Goal: Task Accomplishment & Management: Manage account settings

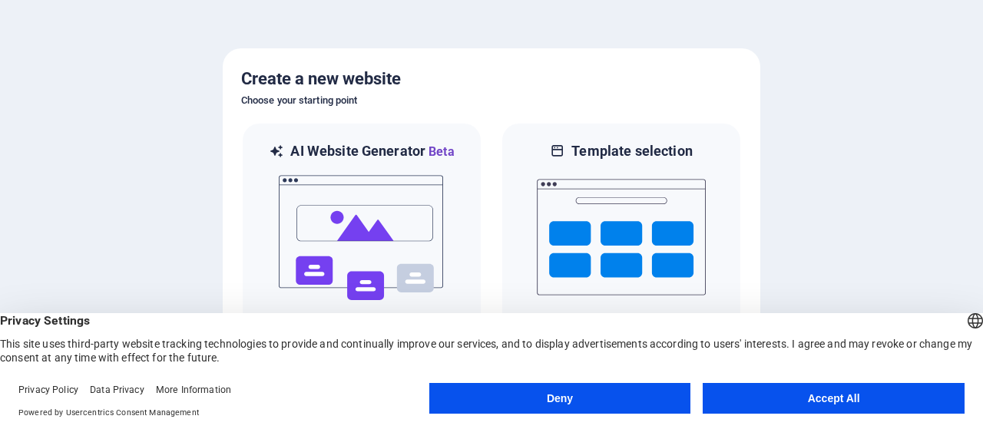
click at [831, 397] on button "Accept All" at bounding box center [834, 398] width 262 height 31
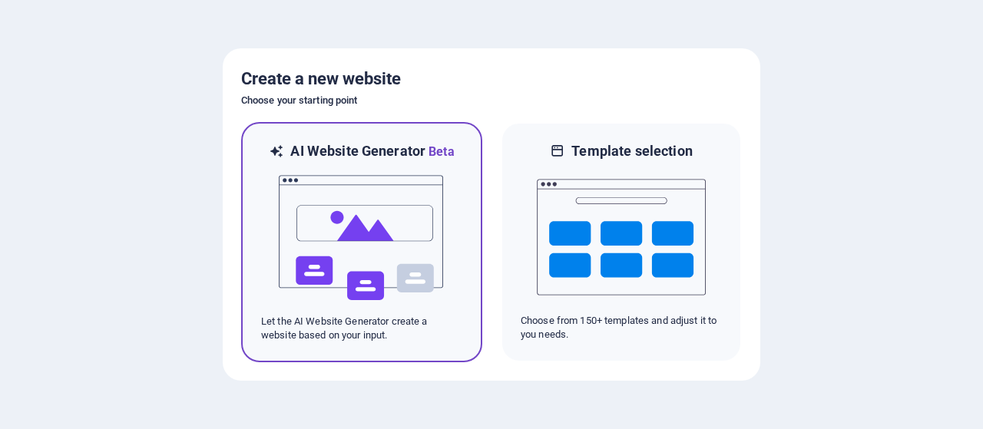
click at [421, 231] on img at bounding box center [361, 238] width 169 height 154
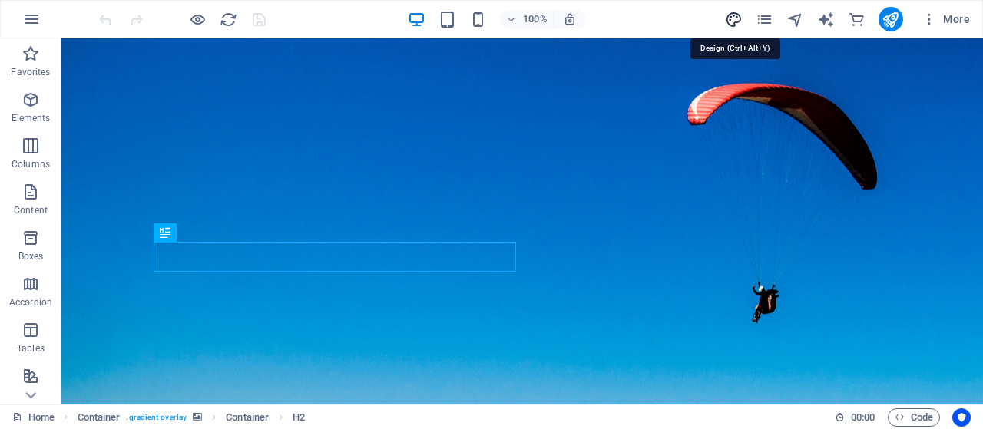
drag, startPoint x: 733, startPoint y: 19, endPoint x: 457, endPoint y: 222, distance: 342.8
click at [733, 19] on icon "design" at bounding box center [734, 20] width 18 height 18
select select "px"
select select "200"
select select "px"
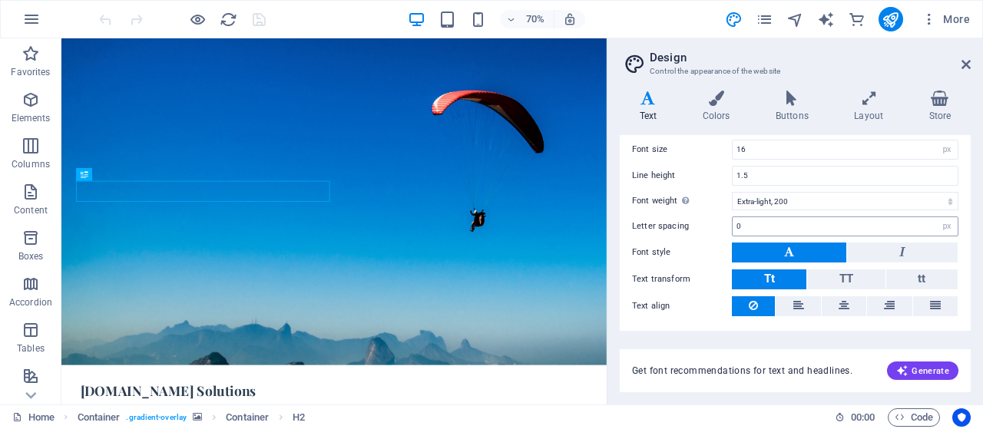
scroll to position [151, 0]
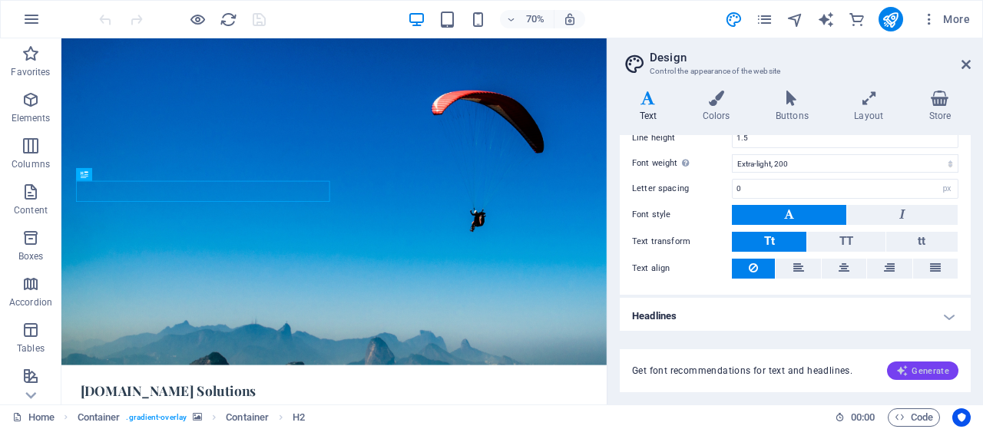
click at [923, 374] on span "Generate" at bounding box center [922, 371] width 53 height 12
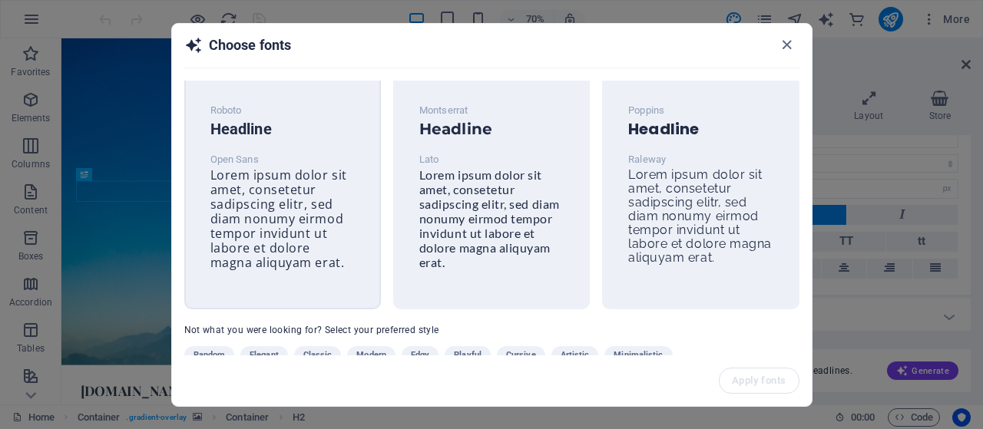
scroll to position [0, 0]
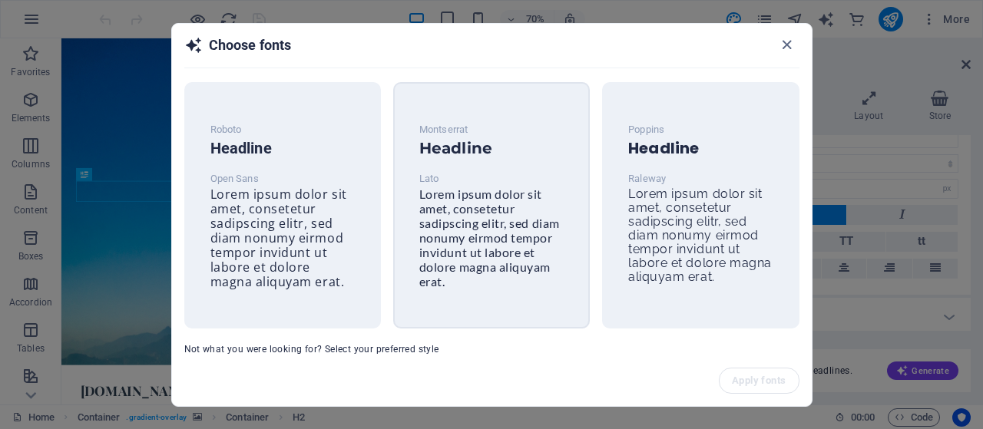
click at [521, 220] on span "Lorem ipsum dolor sit amet, consetetur sadipscing elitr, sed diam nonumy eirmod…" at bounding box center [489, 238] width 141 height 102
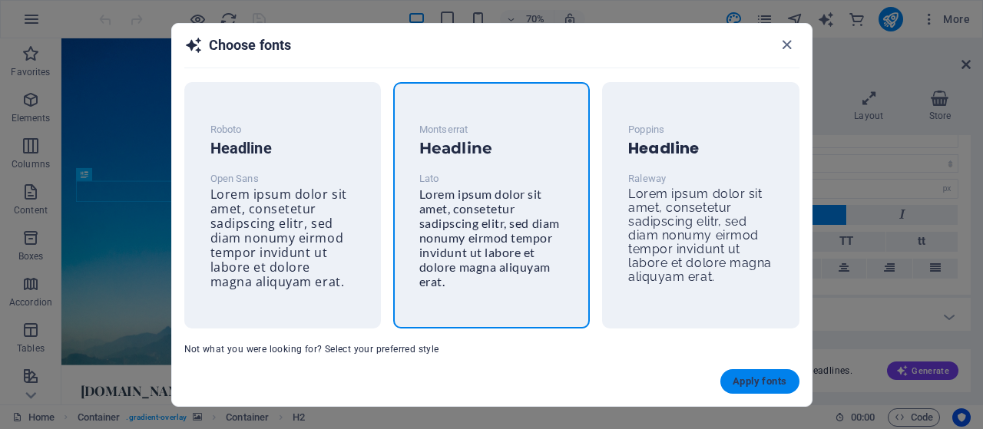
click at [745, 391] on button "Apply fonts" at bounding box center [759, 381] width 78 height 25
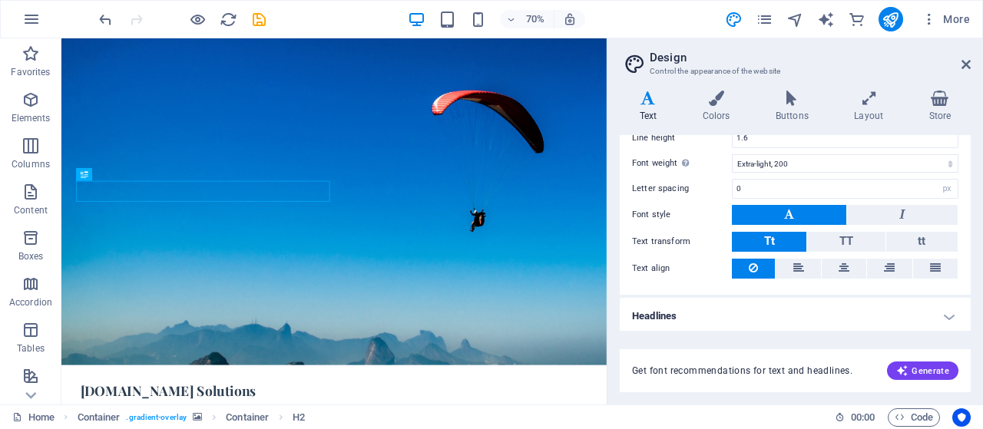
type input "Lato"
type input "1.6"
select select "400"
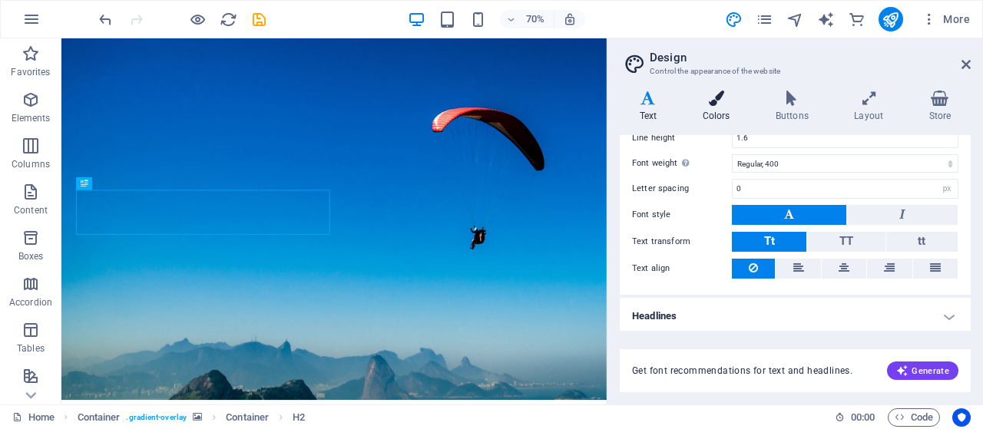
click at [718, 103] on icon at bounding box center [716, 98] width 67 height 15
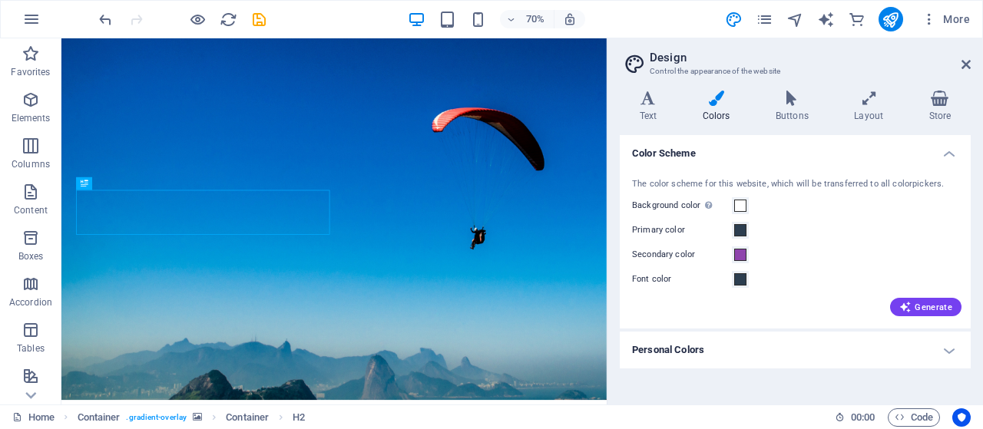
drag, startPoint x: 910, startPoint y: 306, endPoint x: 863, endPoint y: 245, distance: 77.3
click at [889, 245] on div "The color scheme for this website, which will be transferred to all colorpicker…" at bounding box center [795, 246] width 357 height 167
click at [945, 352] on h4 "Personal Colors" at bounding box center [795, 350] width 351 height 37
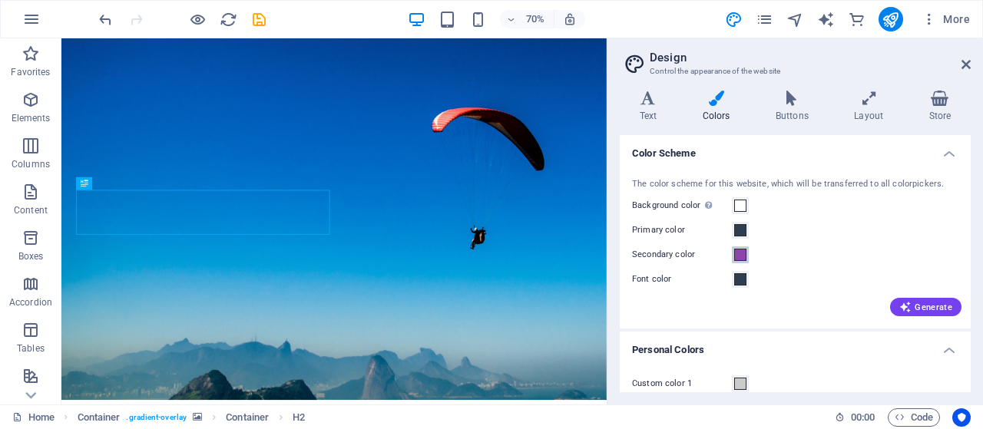
click at [737, 255] on span at bounding box center [740, 255] width 12 height 12
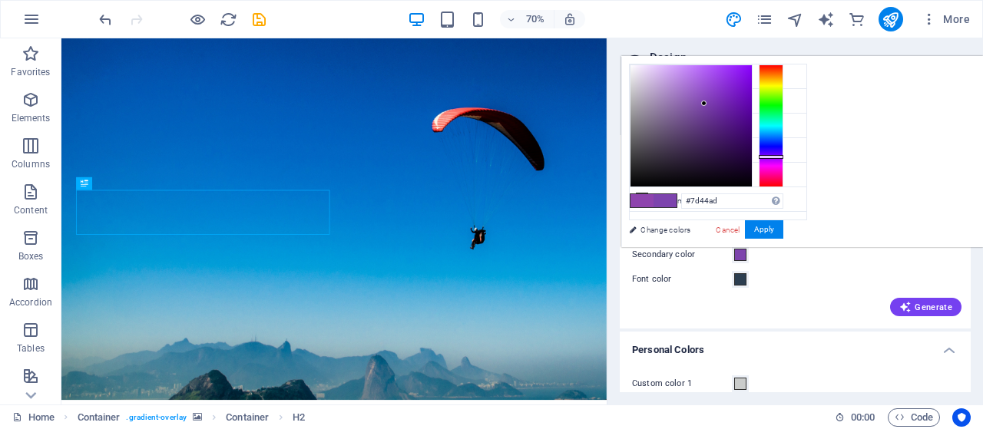
type input "#4644ad"
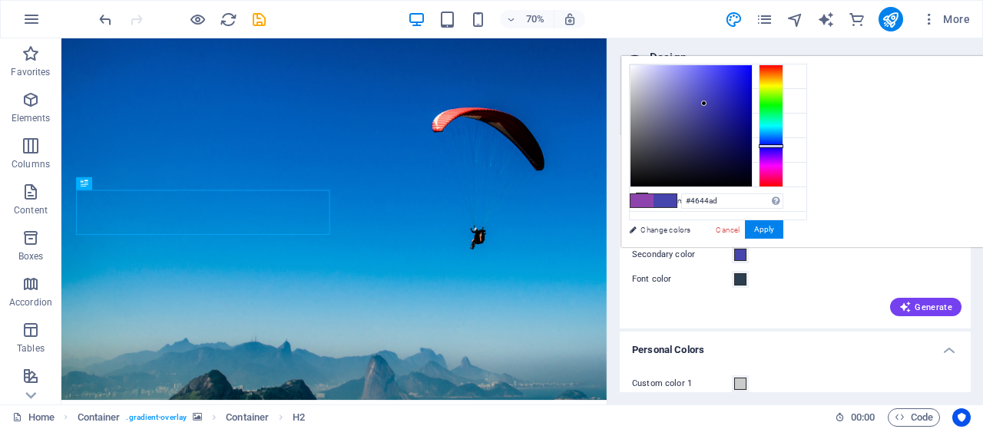
drag, startPoint x: 963, startPoint y: 156, endPoint x: 962, endPoint y: 145, distance: 10.8
click at [783, 145] on div at bounding box center [771, 126] width 25 height 123
drag, startPoint x: 872, startPoint y: 261, endPoint x: 911, endPoint y: 283, distance: 44.0
click at [872, 261] on div "Secondary color" at bounding box center [795, 255] width 326 height 18
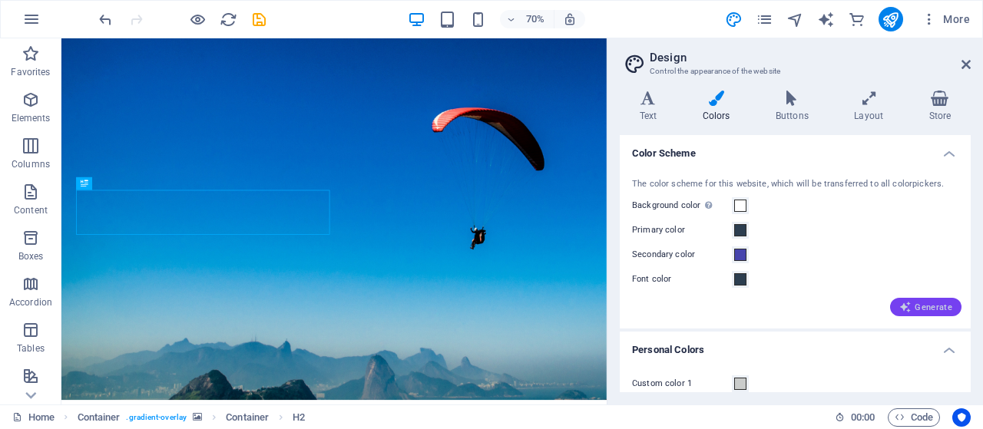
click at [922, 312] on span "Generate" at bounding box center [925, 307] width 53 height 12
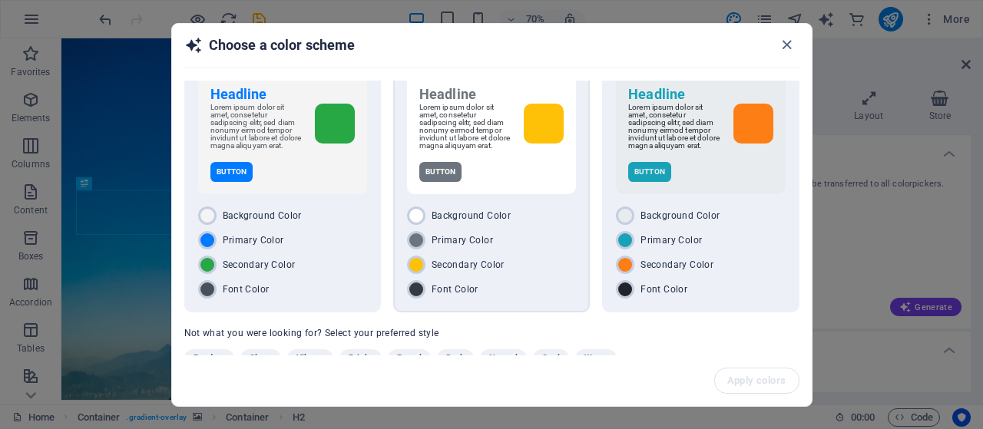
scroll to position [74, 0]
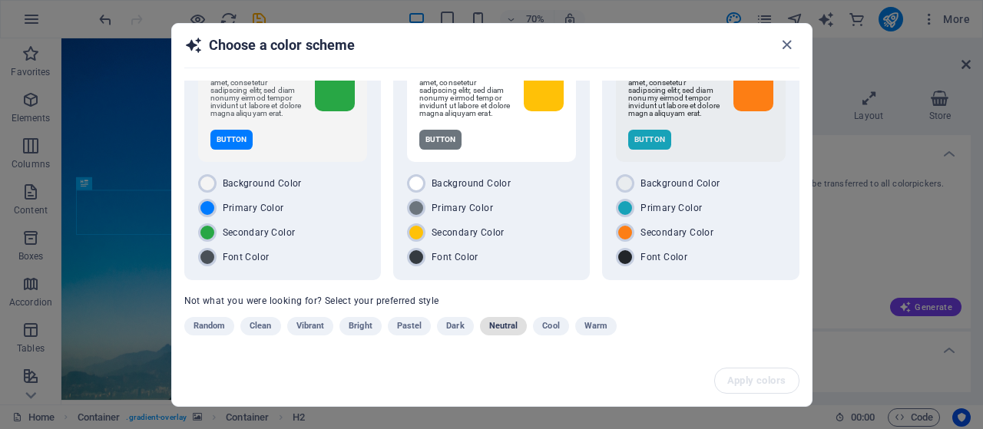
click at [495, 326] on span "Neutral" at bounding box center [503, 326] width 29 height 18
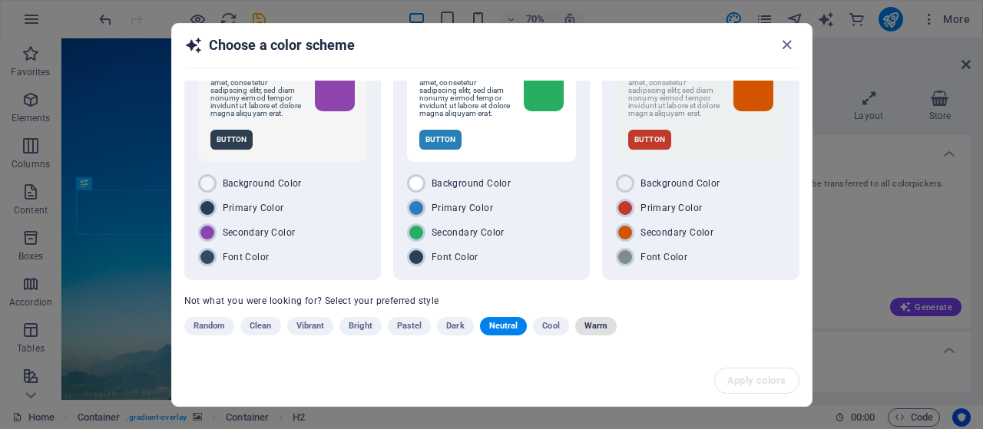
click at [587, 328] on span "Warm" at bounding box center [595, 326] width 23 height 18
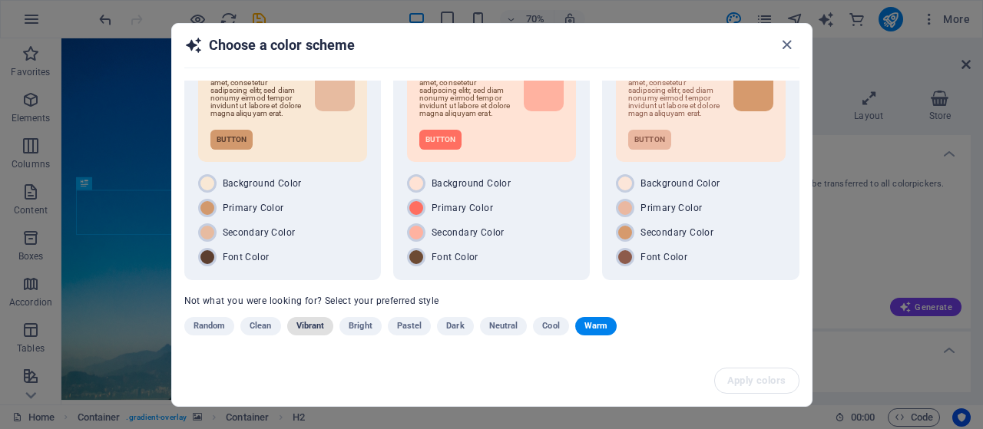
click at [311, 325] on span "Vibrant" at bounding box center [310, 326] width 28 height 18
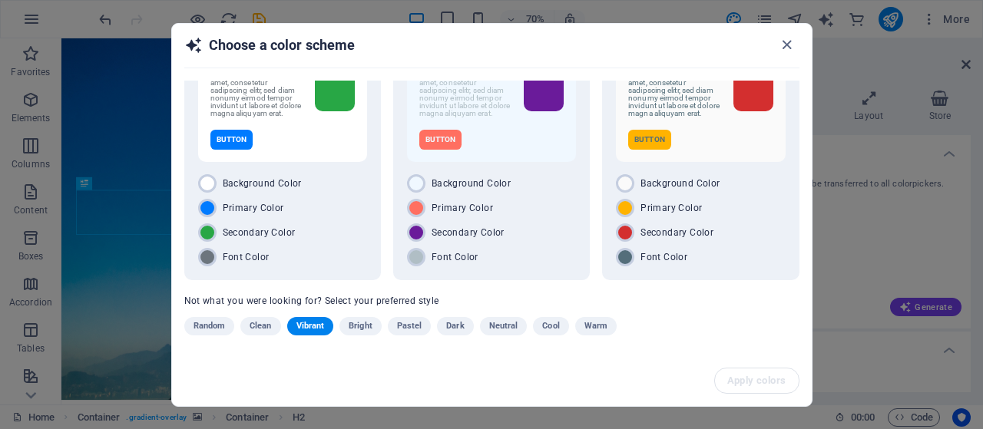
click at [266, 331] on span "Clean" at bounding box center [261, 326] width 22 height 18
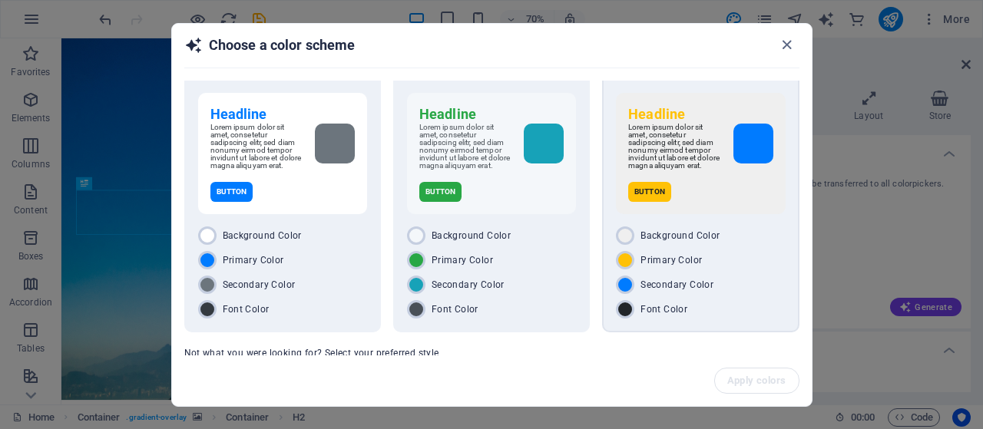
scroll to position [0, 0]
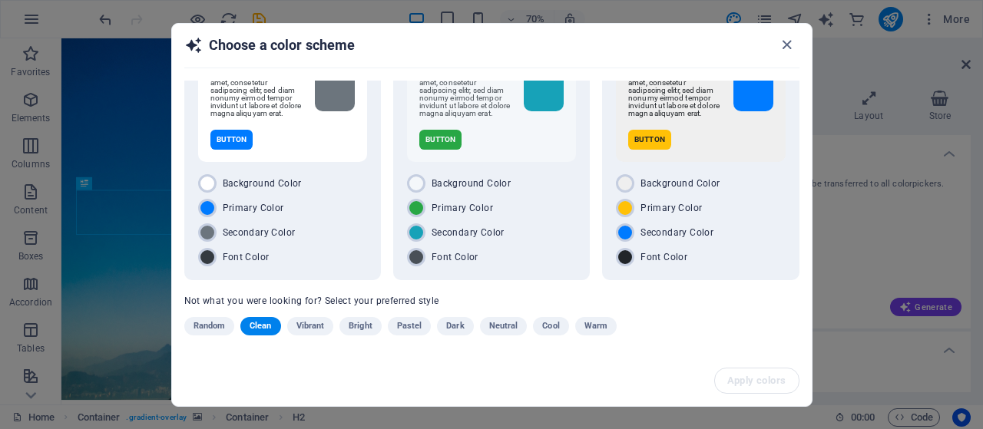
click at [543, 330] on span "Cool" at bounding box center [550, 326] width 17 height 18
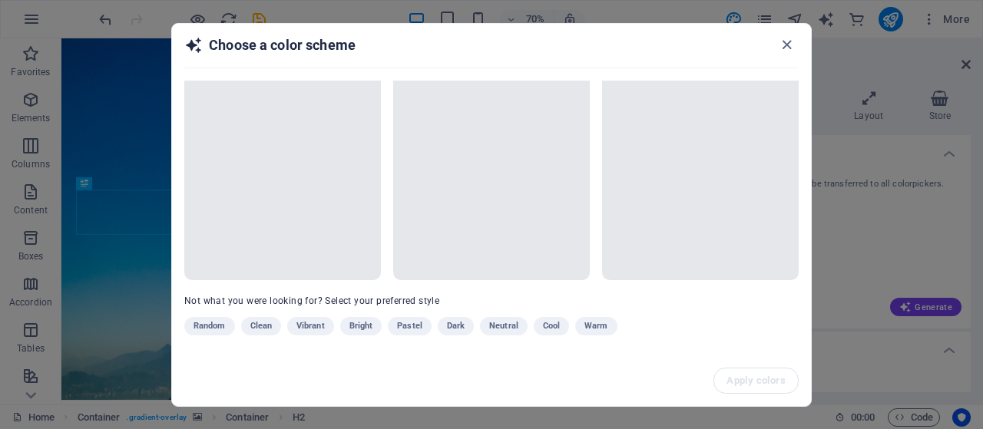
scroll to position [65, 0]
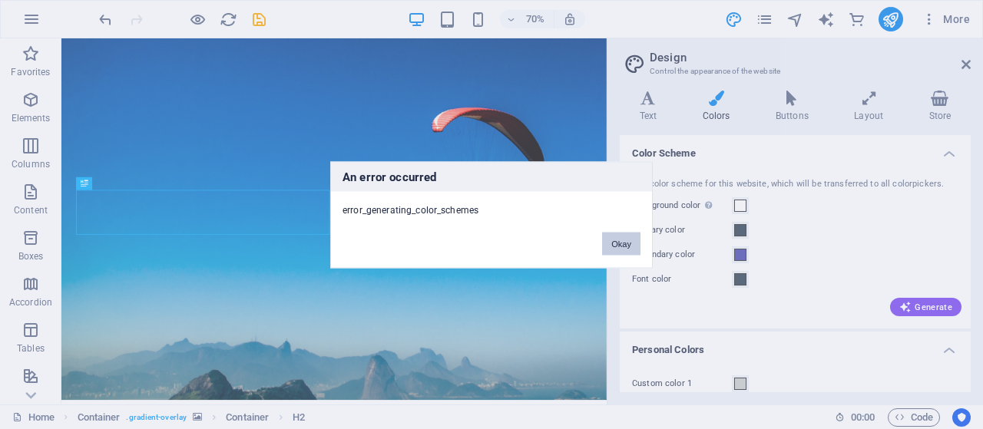
click at [620, 235] on button "Okay" at bounding box center [621, 243] width 38 height 23
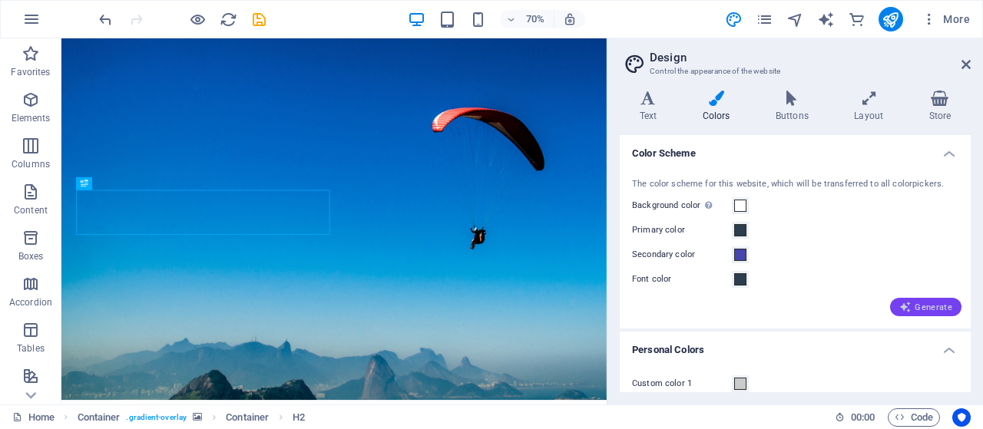
click at [917, 309] on span "Generate" at bounding box center [925, 307] width 53 height 12
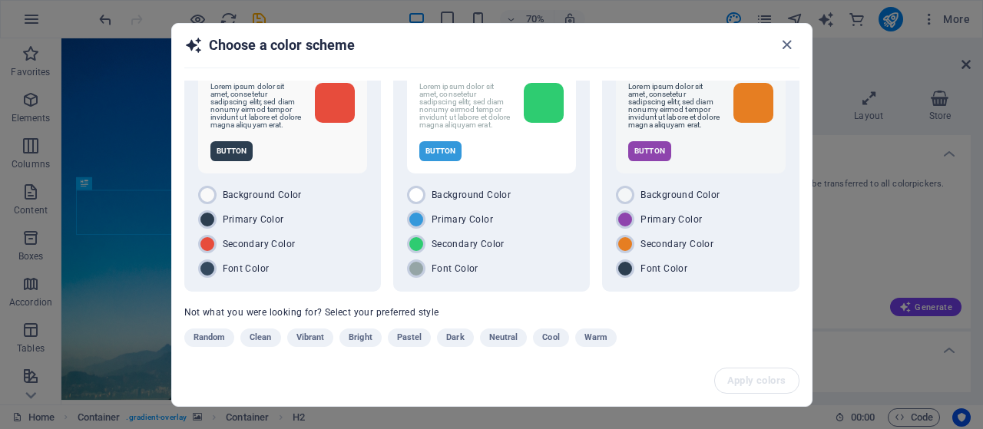
scroll to position [74, 0]
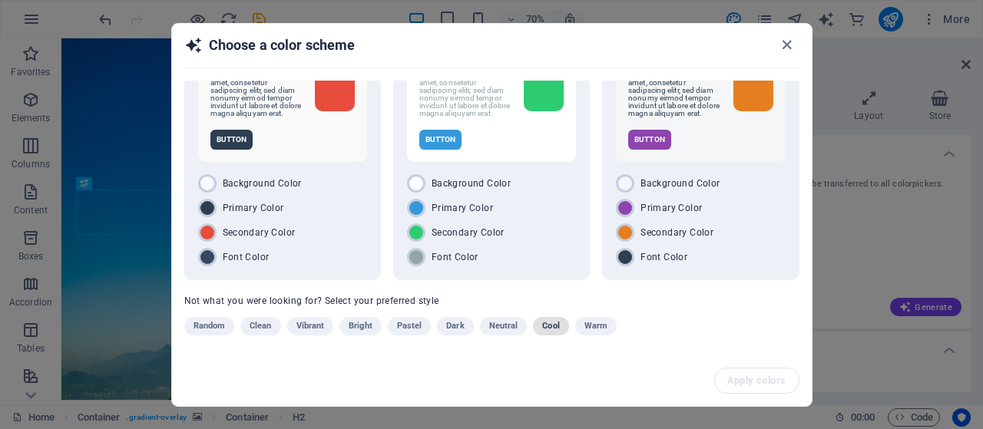
click at [551, 322] on span "Cool" at bounding box center [550, 326] width 17 height 18
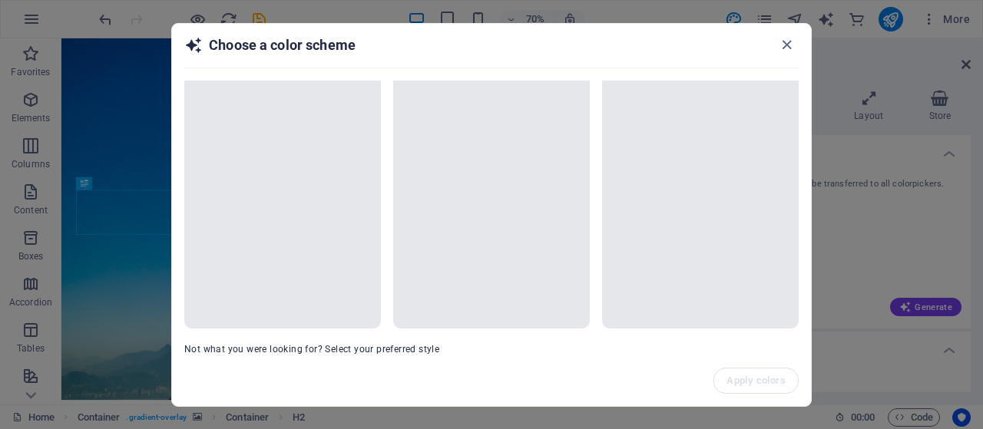
scroll to position [0, 0]
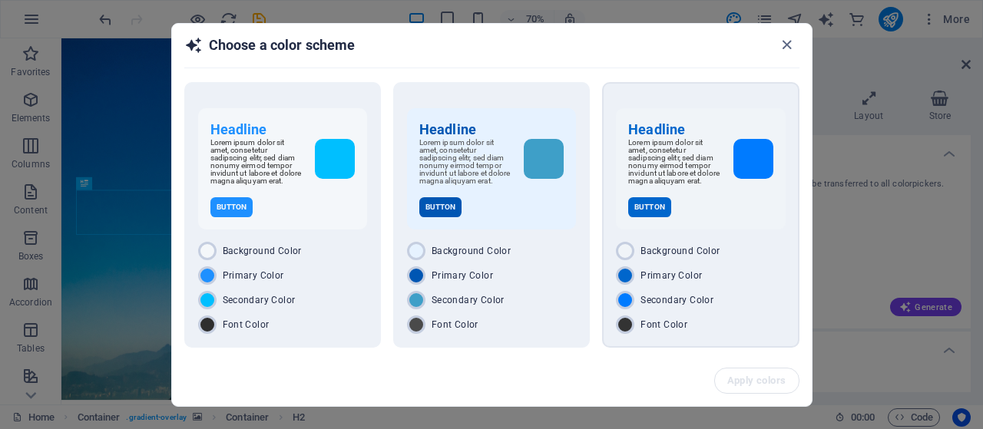
click at [723, 202] on div "Headline Lorem ipsum dolor sit amet, consetetur sadipscing elitr, sed diam nonu…" at bounding box center [700, 168] width 169 height 121
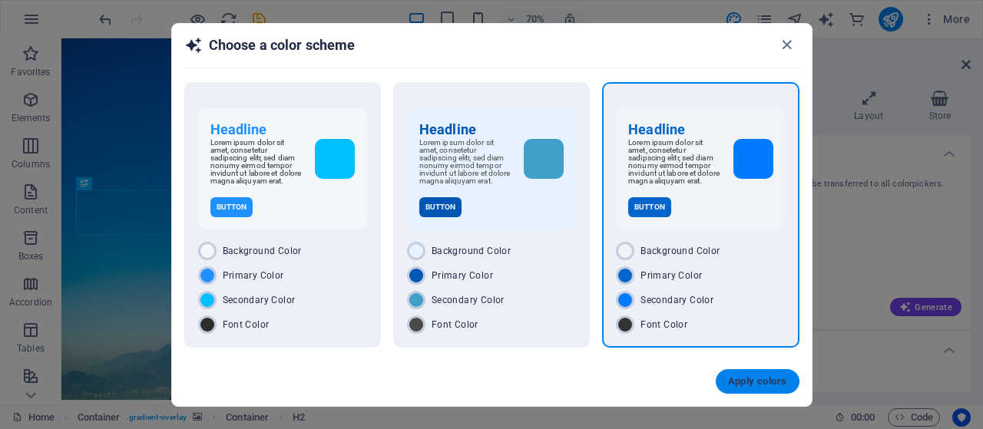
click at [763, 386] on span "Apply colors" at bounding box center [757, 382] width 59 height 12
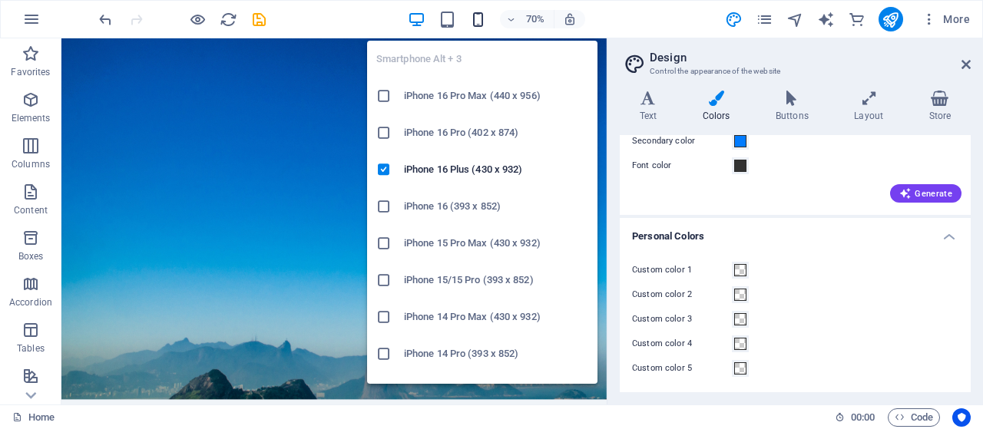
click at [482, 18] on icon "button" at bounding box center [478, 20] width 18 height 18
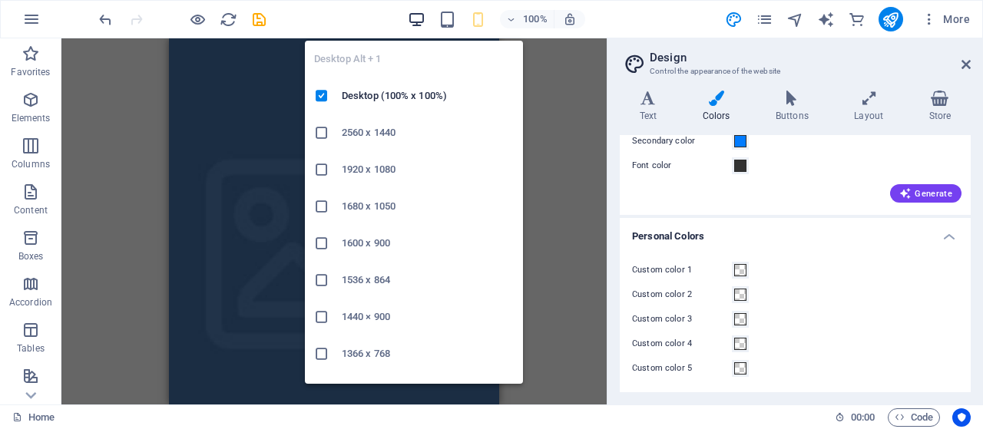
click at [422, 24] on icon "button" at bounding box center [417, 20] width 18 height 18
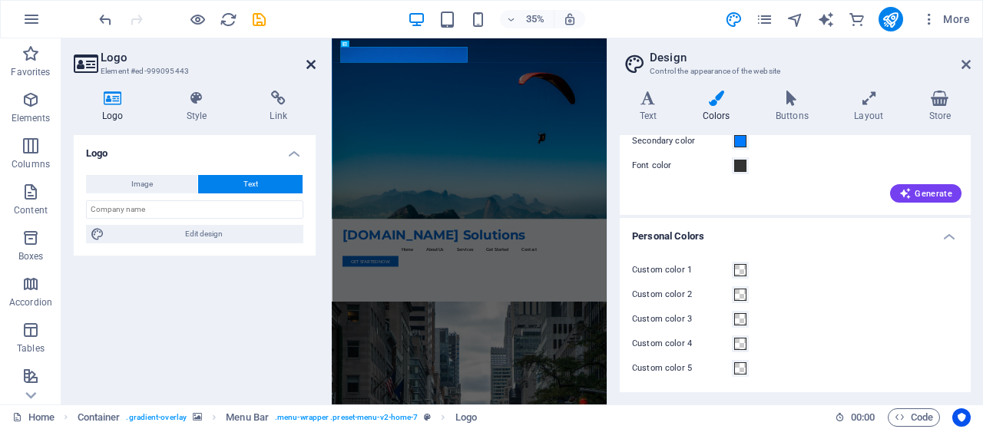
click at [313, 63] on icon at bounding box center [310, 64] width 9 height 12
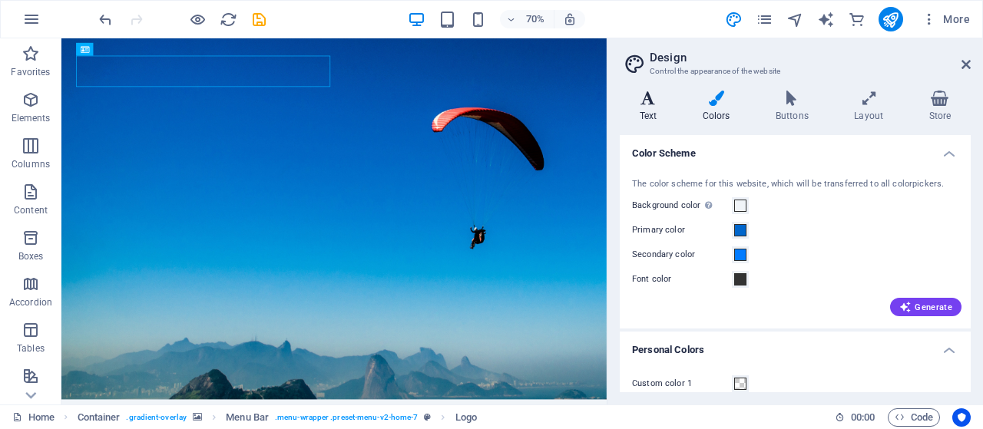
click at [653, 98] on icon at bounding box center [648, 98] width 57 height 15
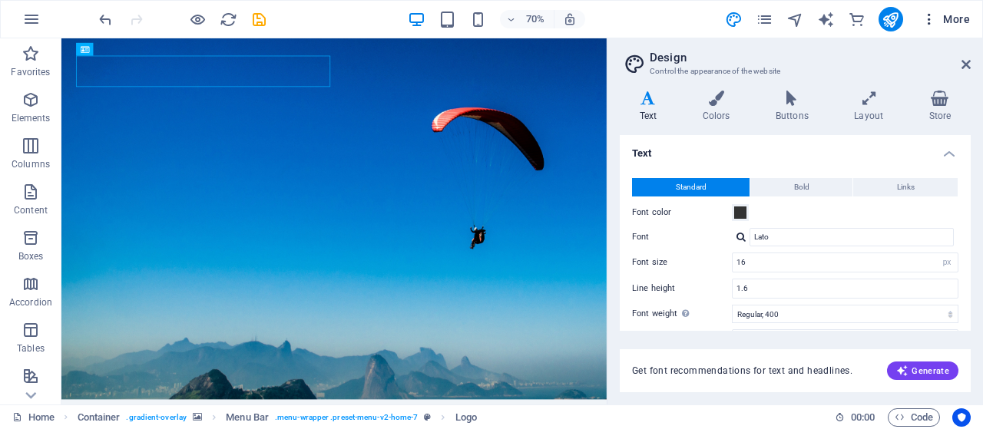
click at [961, 20] on span "More" at bounding box center [946, 19] width 48 height 15
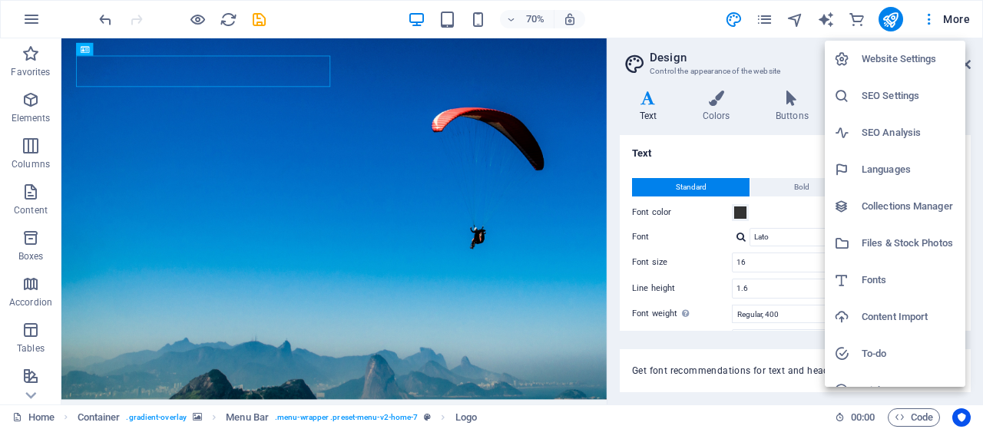
click at [906, 169] on h6 "Languages" at bounding box center [909, 170] width 94 height 18
select select "41"
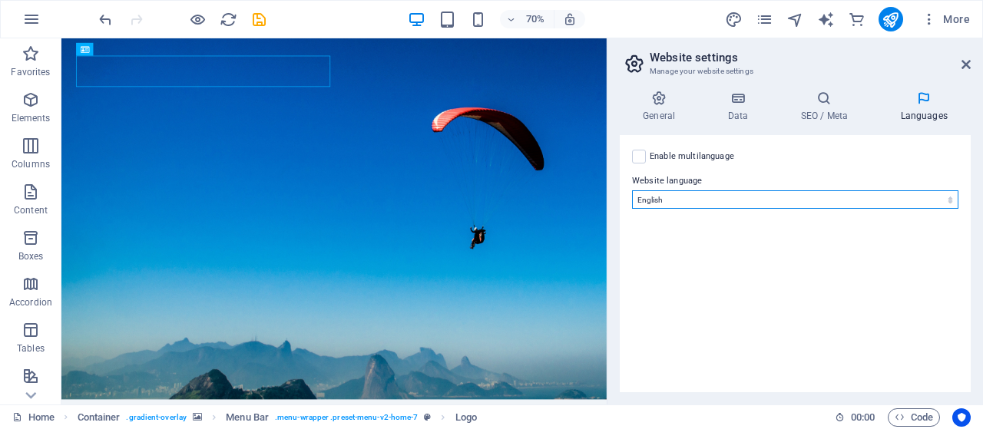
click at [777, 204] on select "Abkhazian Afar Afrikaans Akan Albanian Amharic Arabic Aragonese Armenian Assame…" at bounding box center [795, 199] width 326 height 18
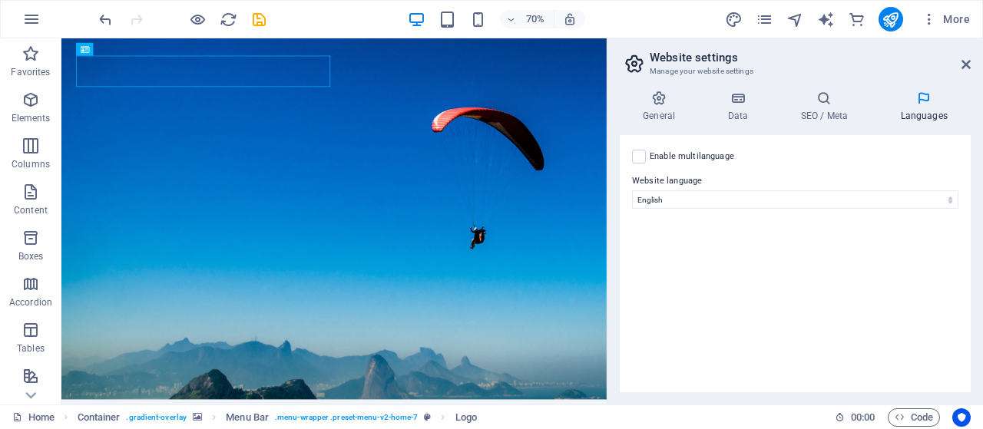
click at [674, 161] on label "Enable multilanguage To disable multilanguage delete all languages until only o…" at bounding box center [692, 156] width 84 height 18
click at [0, 0] on input "Enable multilanguage To disable multilanguage delete all languages until only o…" at bounding box center [0, 0] width 0 height 0
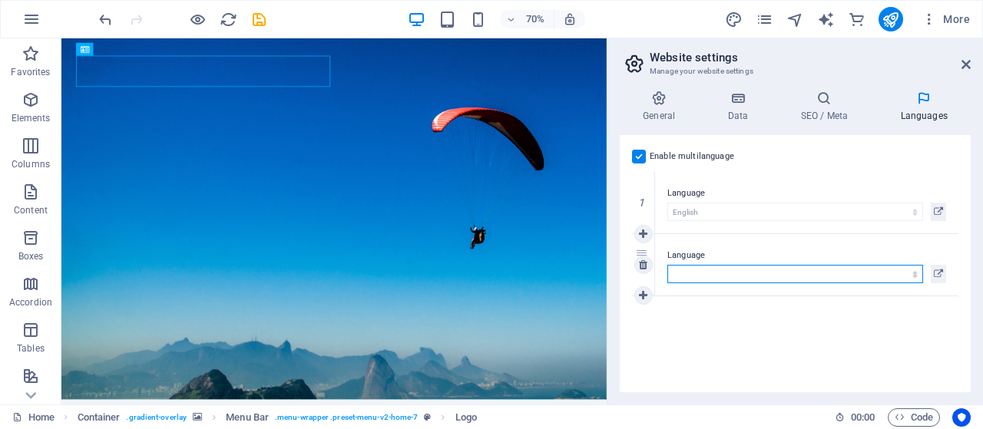
click at [707, 276] on select "Abkhazian Afar Afrikaans Akan Albanian Amharic Arabic Aragonese Armenian Assame…" at bounding box center [795, 274] width 256 height 18
select select "30"
click at [667, 265] on select "Abkhazian Afar Afrikaans Akan Albanian Amharic Arabic Aragonese Armenian Assame…" at bounding box center [795, 274] width 256 height 18
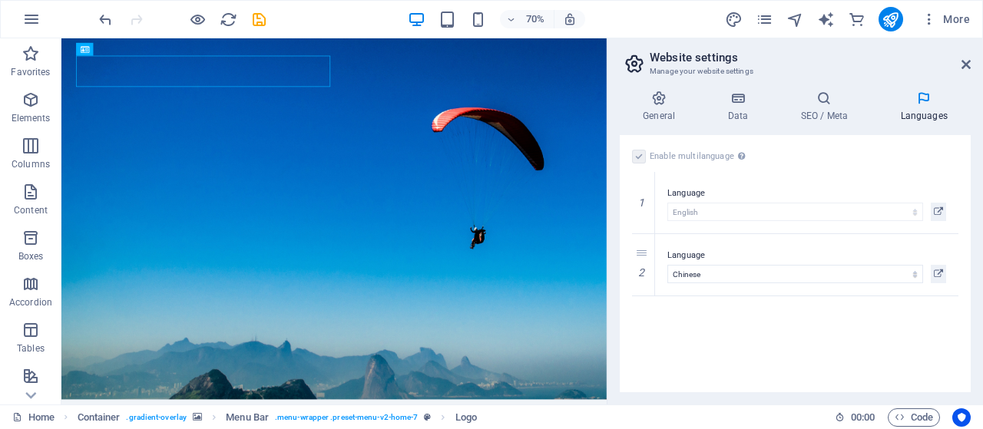
click at [747, 314] on div "Enable multilanguage To disable multilanguage delete all languages until only o…" at bounding box center [795, 263] width 351 height 257
click at [666, 106] on h4 "General" at bounding box center [662, 107] width 84 height 32
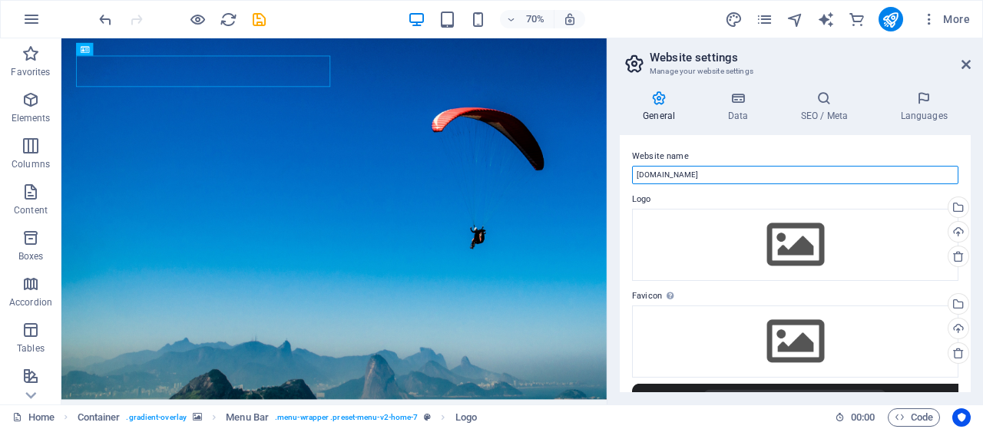
click at [681, 177] on input "[DOMAIN_NAME]" at bounding box center [795, 175] width 326 height 18
type input "S"
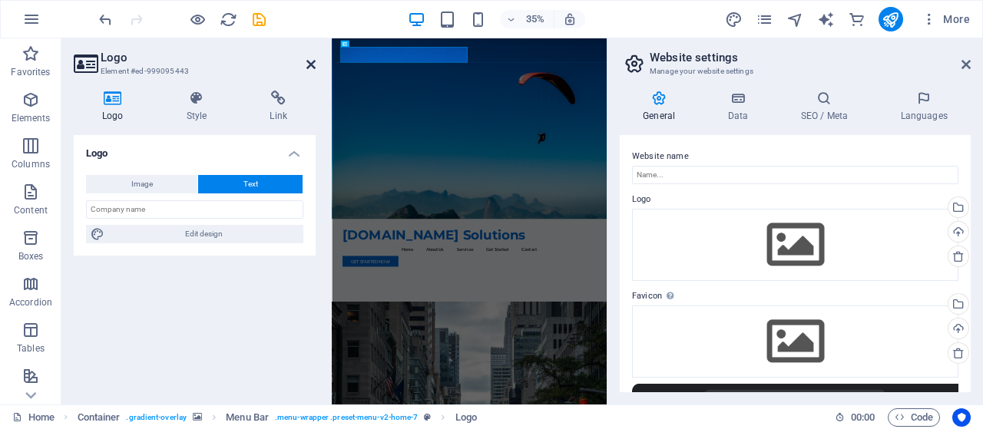
click at [310, 65] on icon at bounding box center [310, 64] width 9 height 12
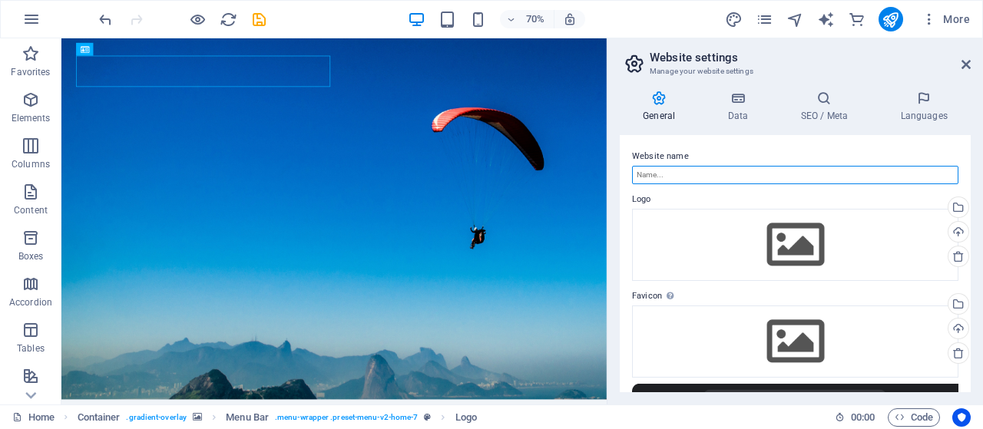
click at [696, 177] on input "Website name" at bounding box center [795, 175] width 326 height 18
type input "B"
type input "T"
type input "S"
click at [669, 173] on input "Launch" at bounding box center [795, 175] width 326 height 18
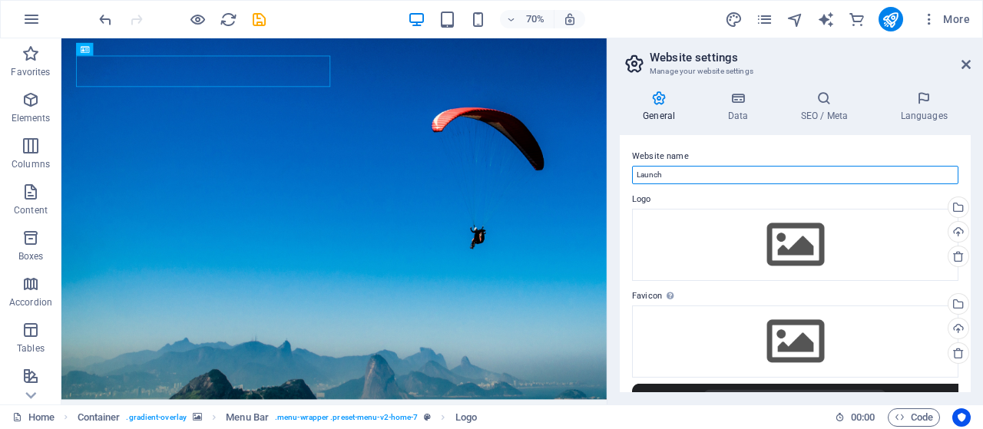
click at [669, 173] on input "Launch" at bounding box center [795, 175] width 326 height 18
type input "SMEs Launchpad"
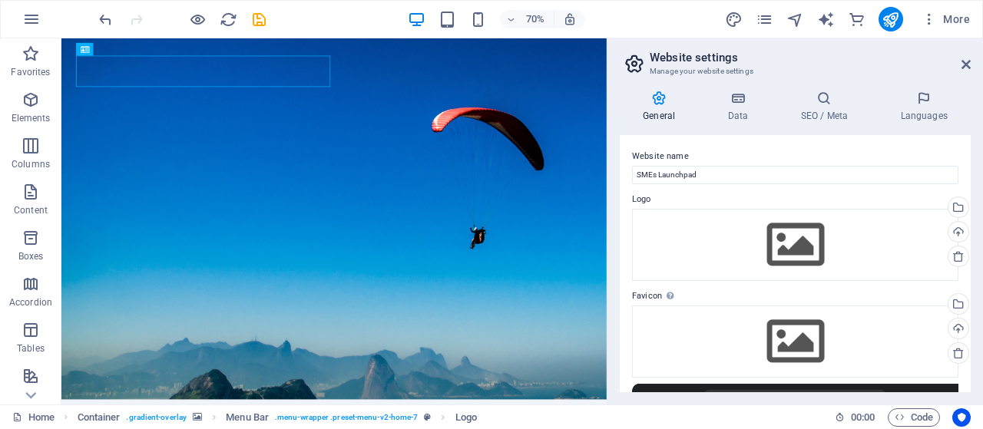
click at [726, 164] on label "Website name" at bounding box center [795, 156] width 326 height 18
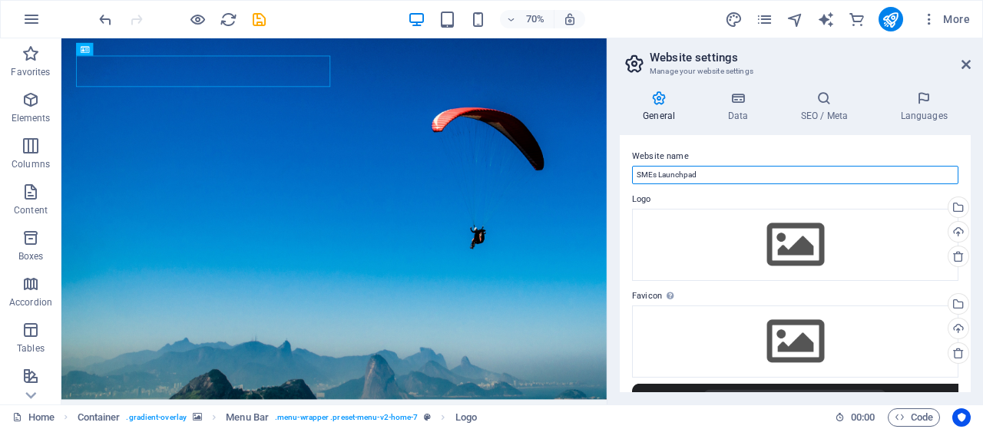
click at [726, 166] on input "SMEs Launchpad" at bounding box center [795, 175] width 326 height 18
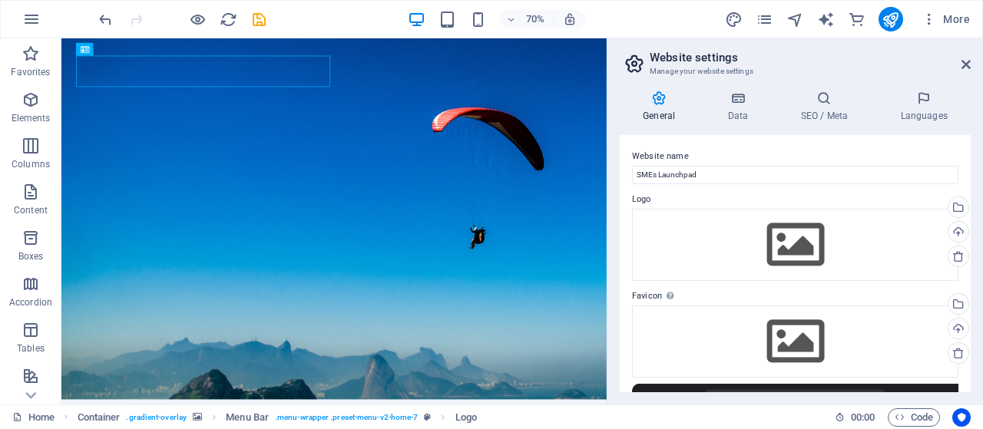
click at [746, 186] on div "Website name SMEs Launchpad Logo Drag files here, click to choose files or sele…" at bounding box center [795, 263] width 351 height 257
click at [736, 99] on icon at bounding box center [737, 98] width 67 height 15
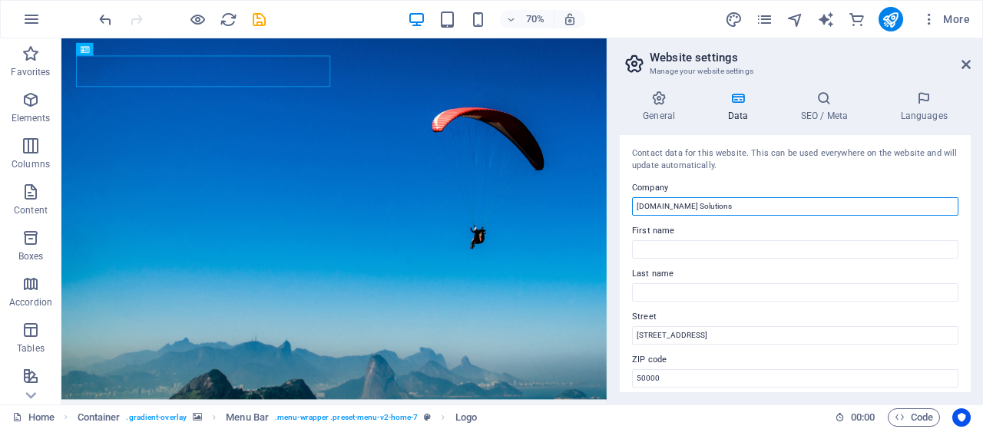
click at [749, 206] on input "SMEs.MY Solutions" at bounding box center [795, 206] width 326 height 18
type input "SMEs Launchpad"
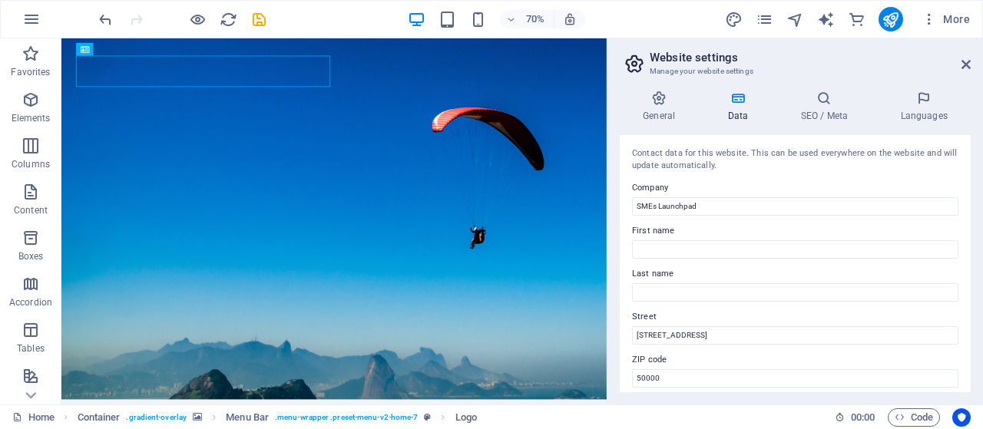
click at [765, 179] on label "Company" at bounding box center [795, 188] width 326 height 18
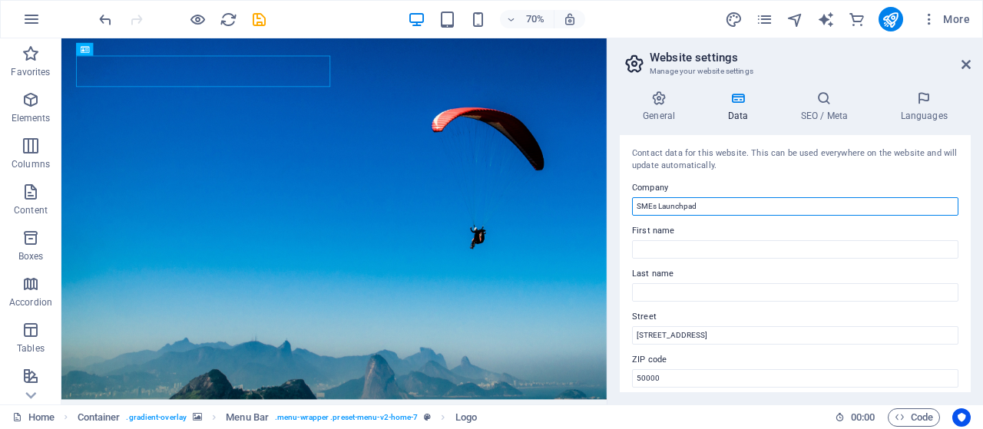
click at [765, 197] on input "SMEs Launchpad" at bounding box center [795, 206] width 326 height 18
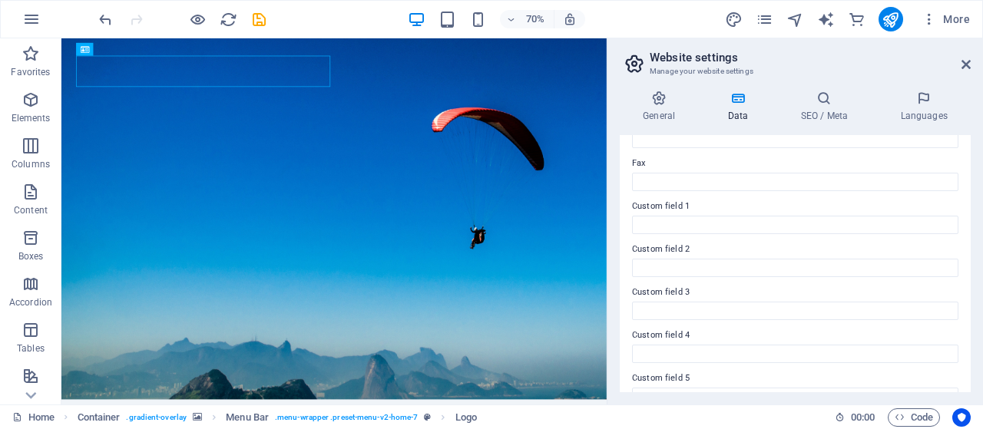
scroll to position [480, 0]
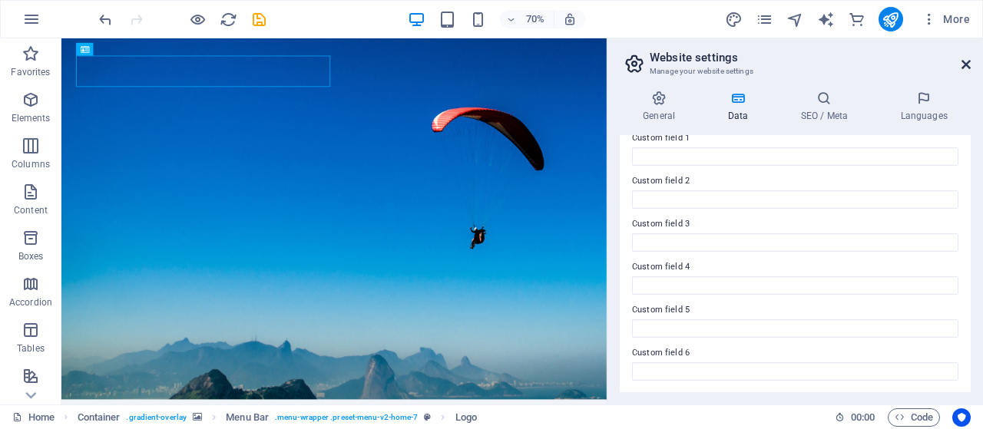
click at [964, 64] on icon at bounding box center [965, 64] width 9 height 12
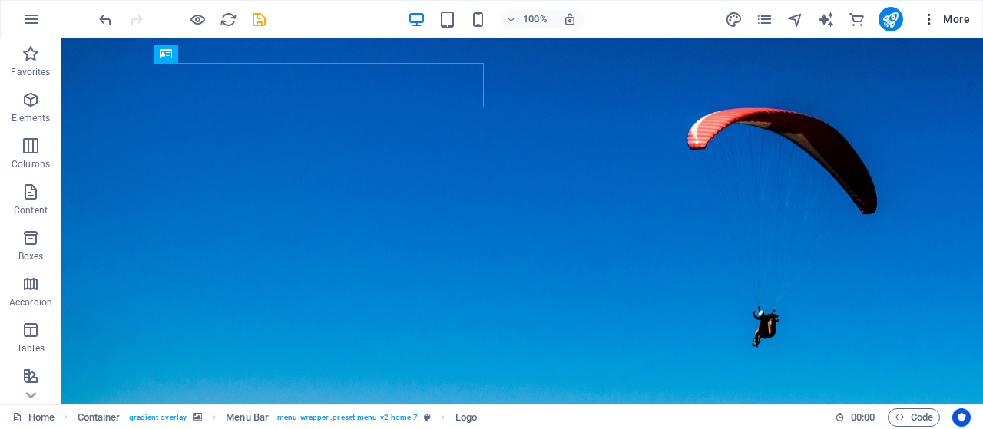
click at [926, 15] on icon "button" at bounding box center [929, 19] width 15 height 15
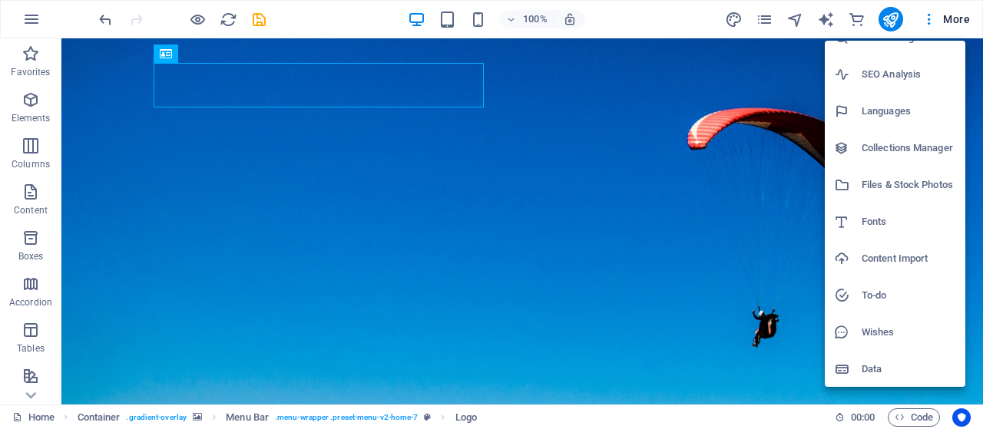
scroll to position [0, 0]
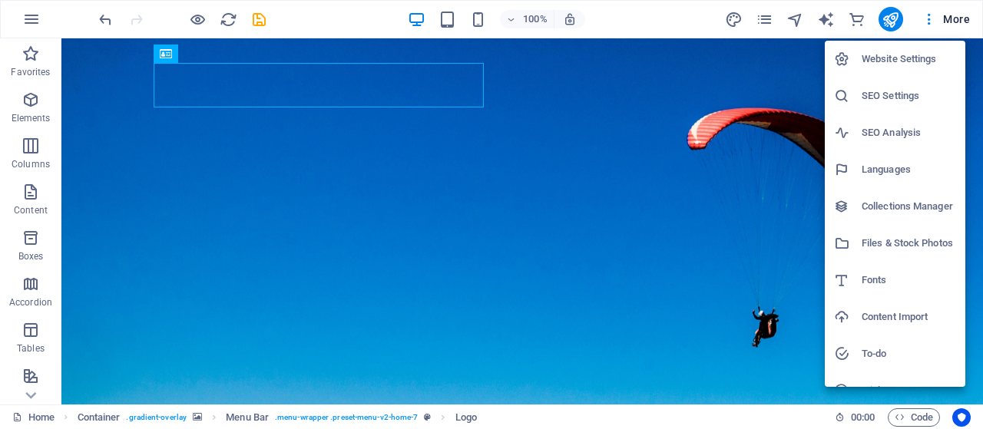
click at [654, 15] on div at bounding box center [491, 214] width 983 height 429
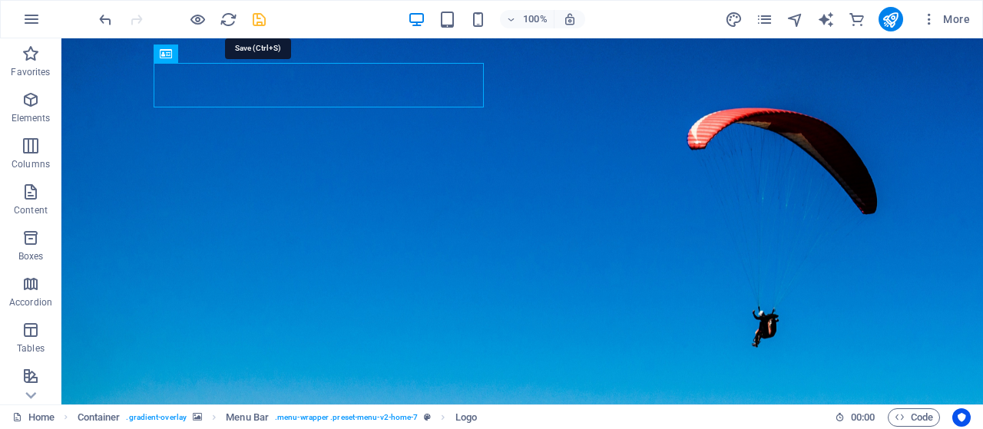
click at [260, 27] on icon "save" at bounding box center [259, 20] width 18 height 18
checkbox input "false"
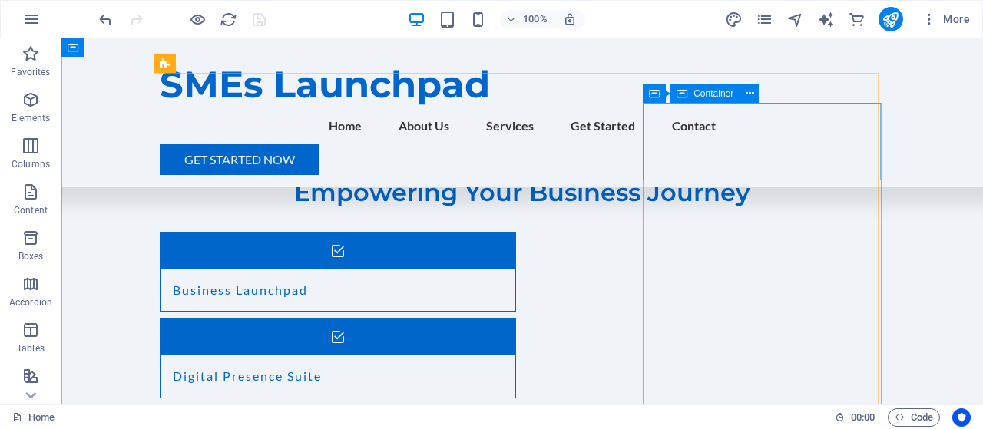
scroll to position [1920, 0]
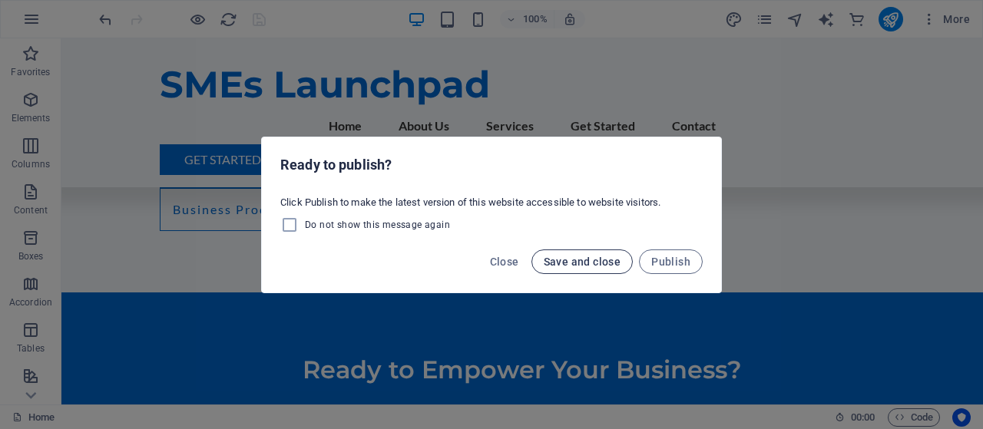
click at [573, 263] on span "Save and close" at bounding box center [583, 262] width 78 height 12
